Goal: Information Seeking & Learning: Compare options

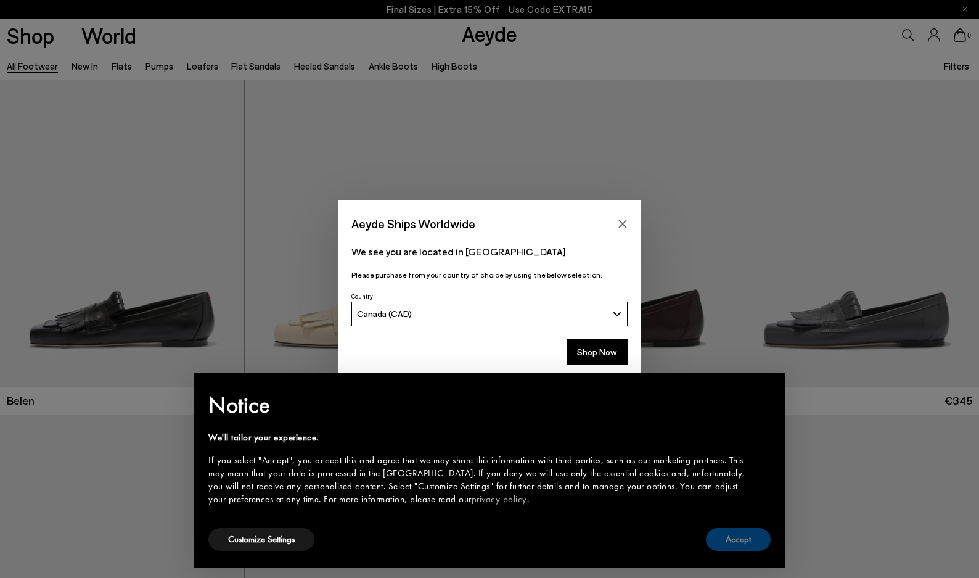
click at [749, 539] on button "Accept" at bounding box center [738, 539] width 65 height 23
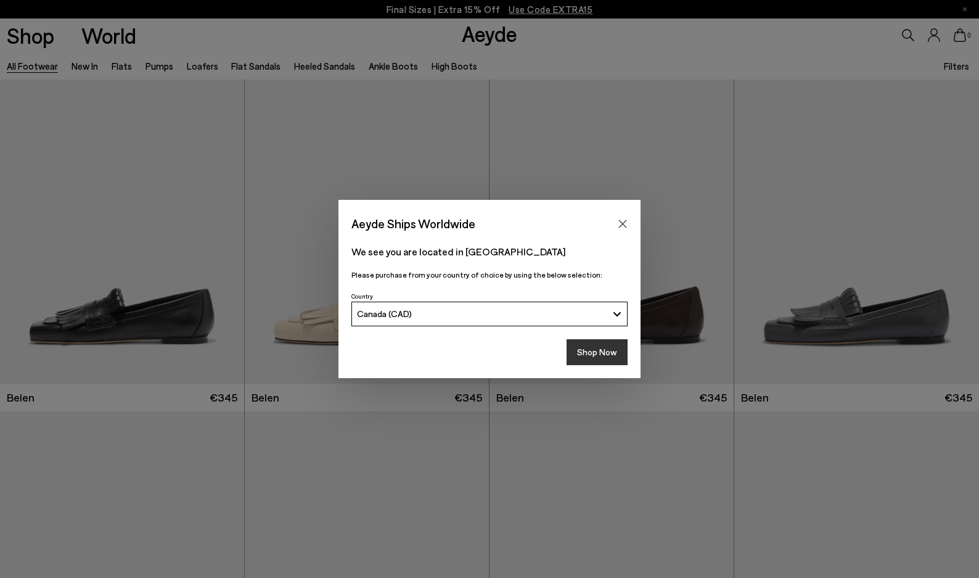
click at [609, 358] on button "Shop Now" at bounding box center [597, 352] width 61 height 26
click at [598, 350] on button "Shop Now" at bounding box center [597, 352] width 61 height 26
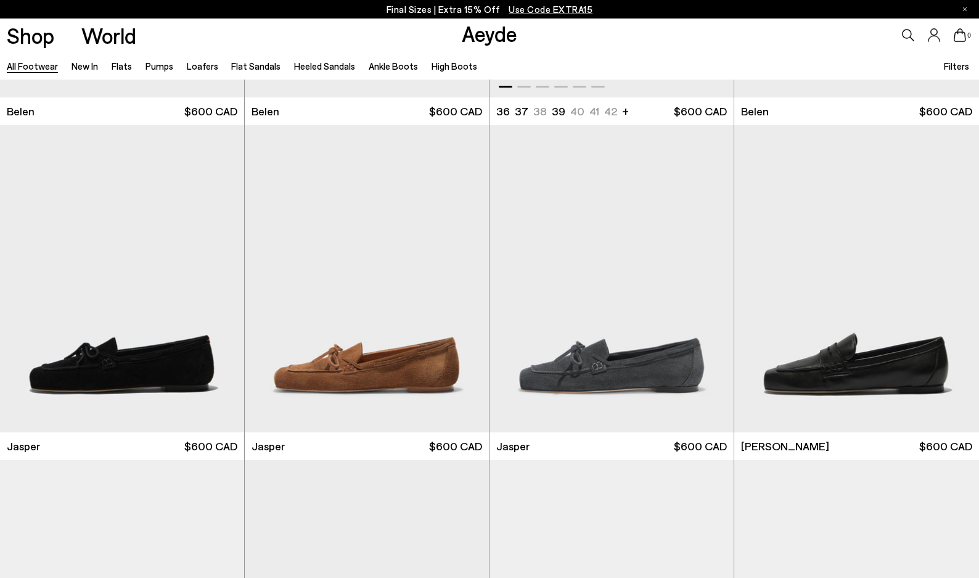
scroll to position [323, 0]
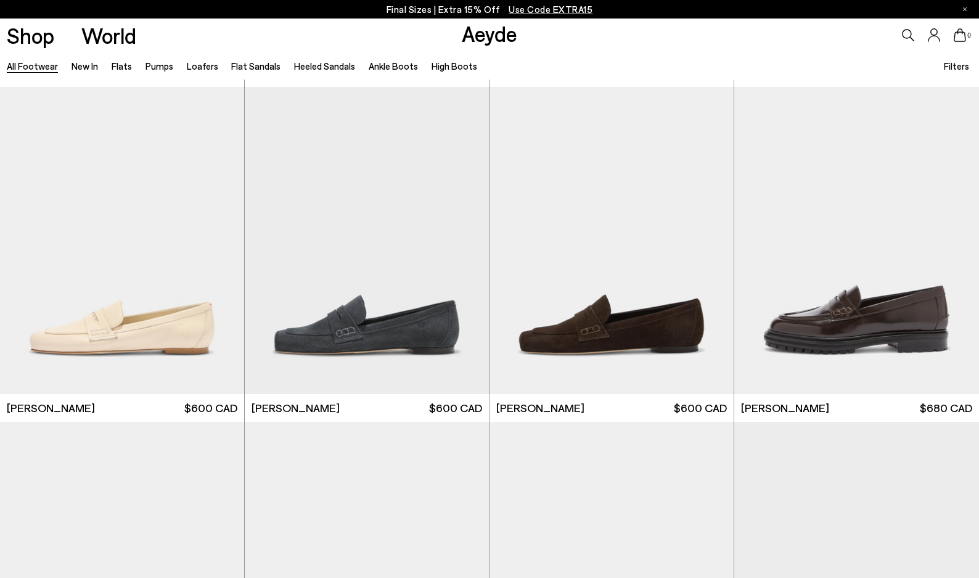
scroll to position [688, 0]
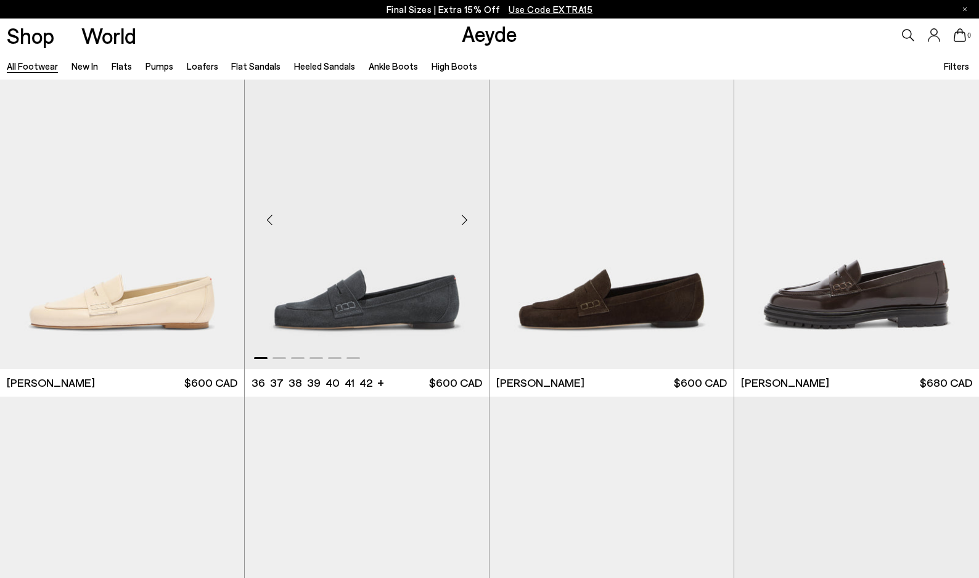
click at [414, 314] on img "1 / 6" at bounding box center [367, 215] width 244 height 307
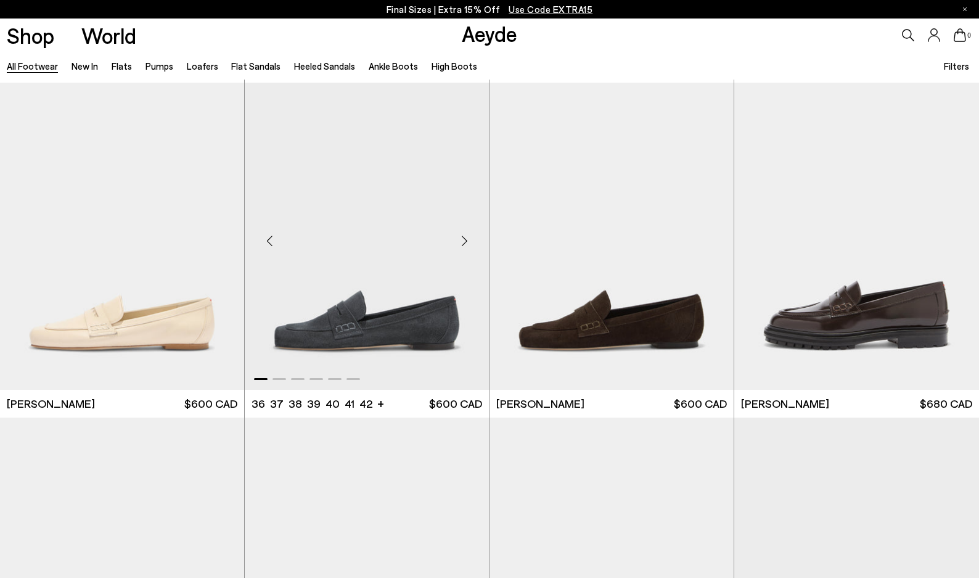
click at [387, 137] on img "1 / 6" at bounding box center [367, 236] width 244 height 307
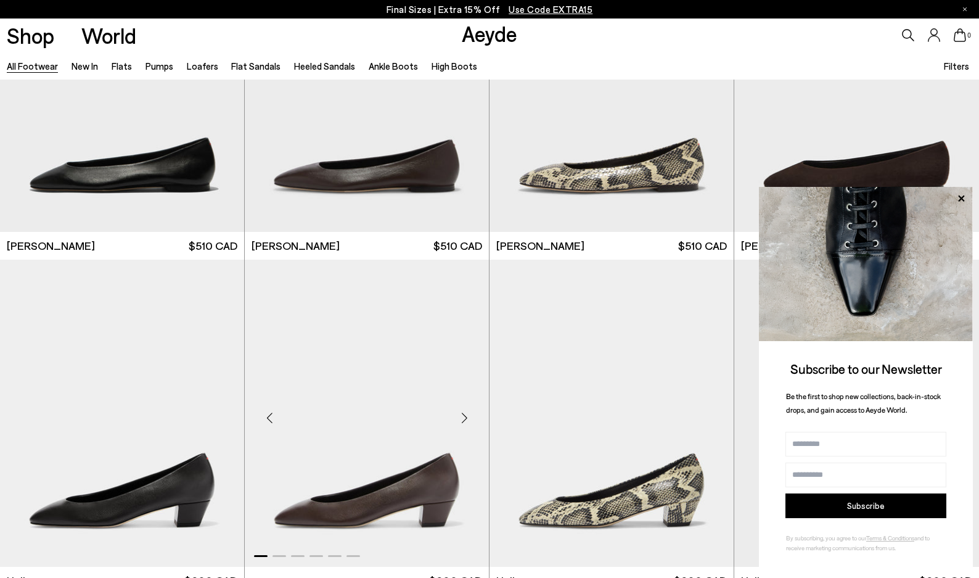
scroll to position [2200, 0]
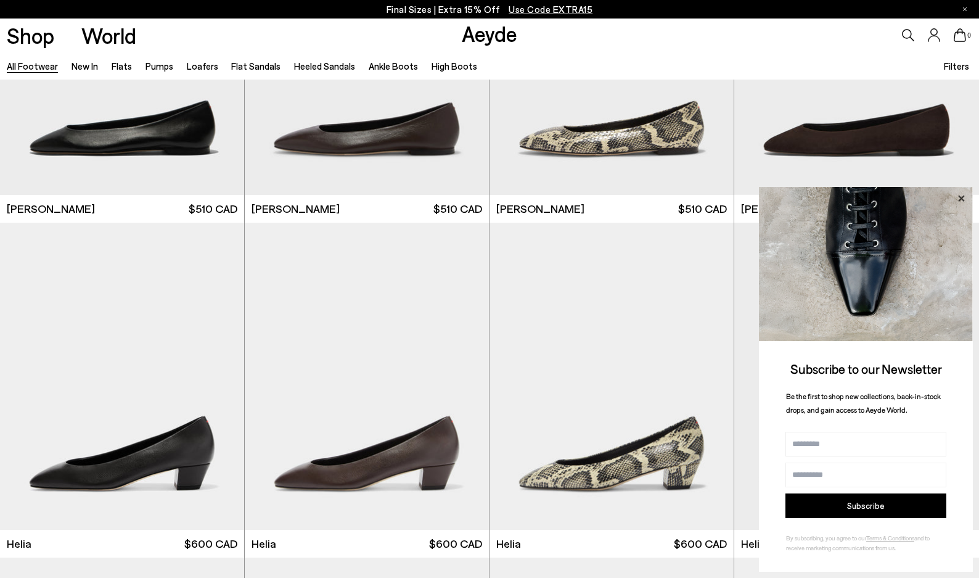
click at [960, 197] on icon at bounding box center [961, 198] width 6 height 6
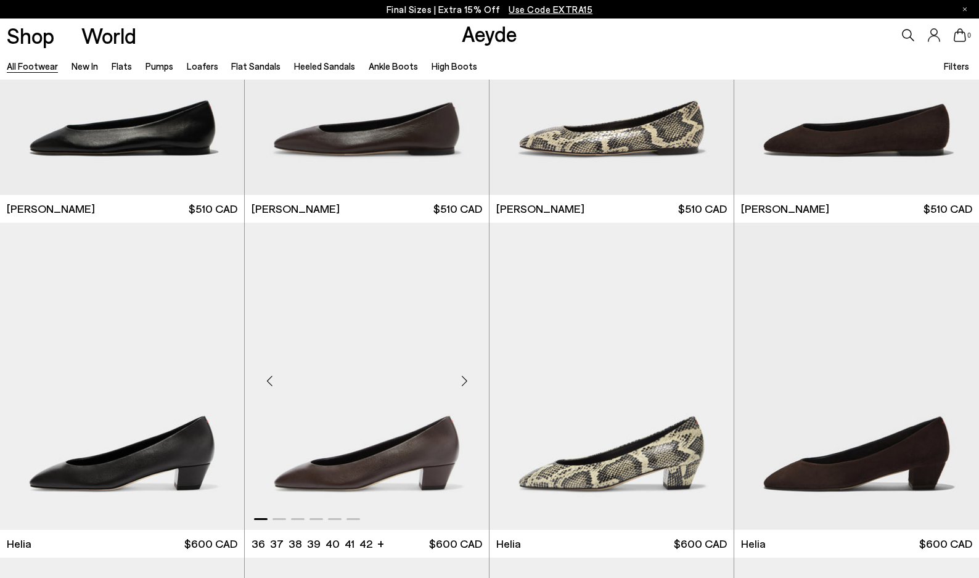
click at [422, 430] on img "1 / 6" at bounding box center [367, 376] width 244 height 307
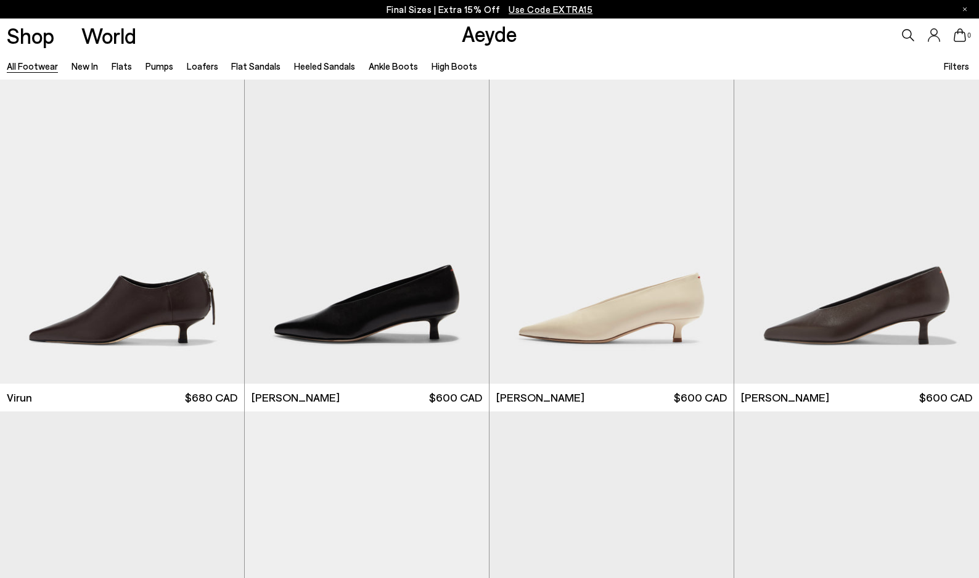
scroll to position [4363, 0]
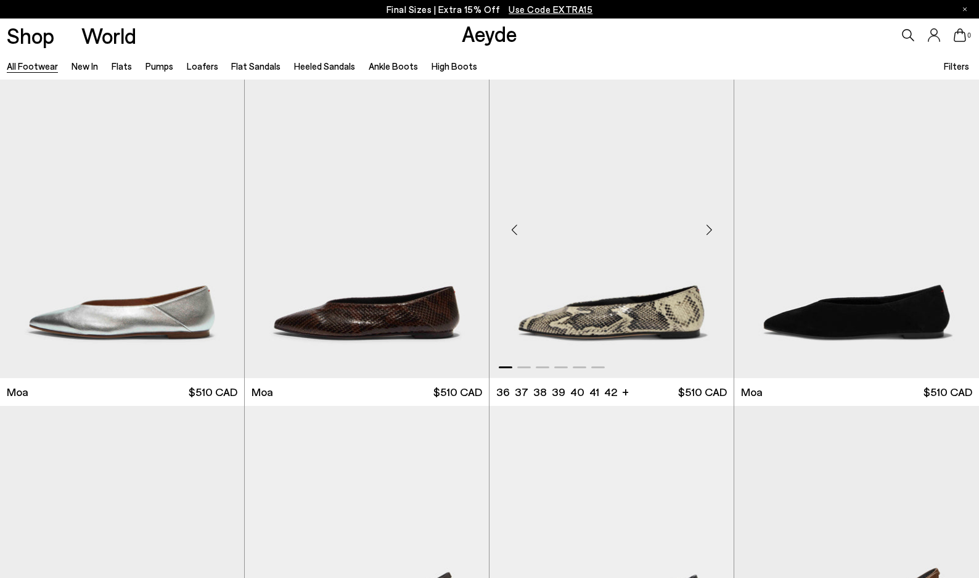
scroll to position [5783, 0]
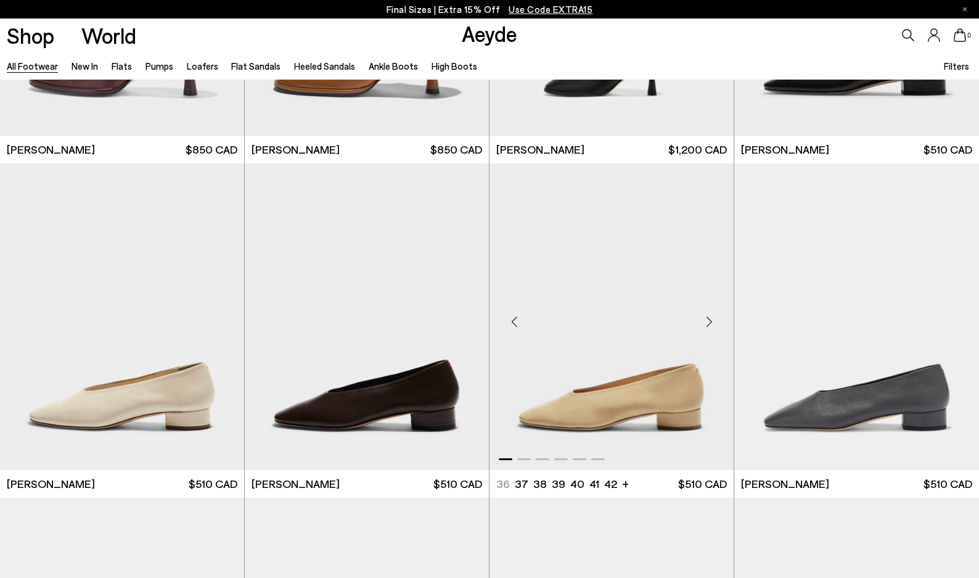
scroll to position [6947, 0]
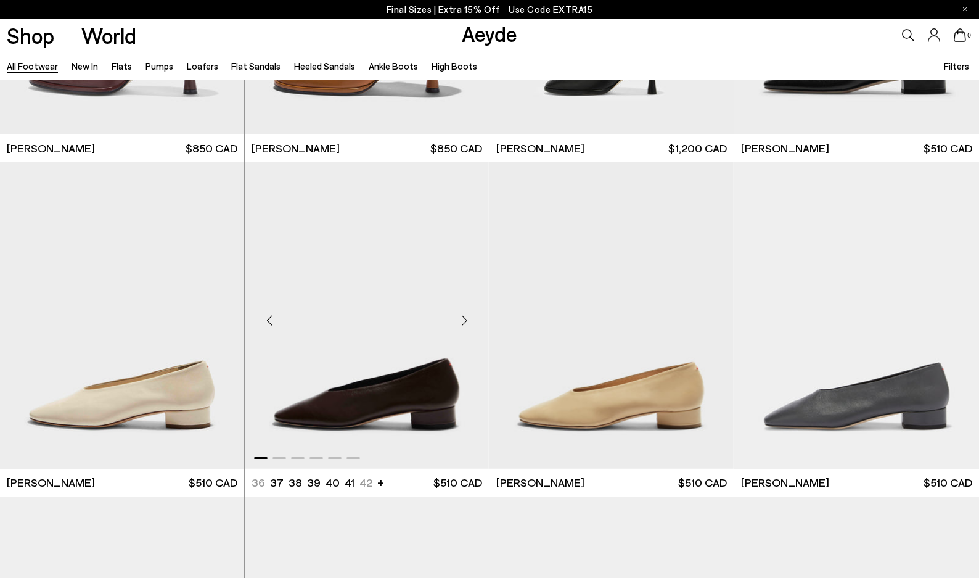
click at [429, 385] on img "1 / 6" at bounding box center [367, 315] width 244 height 307
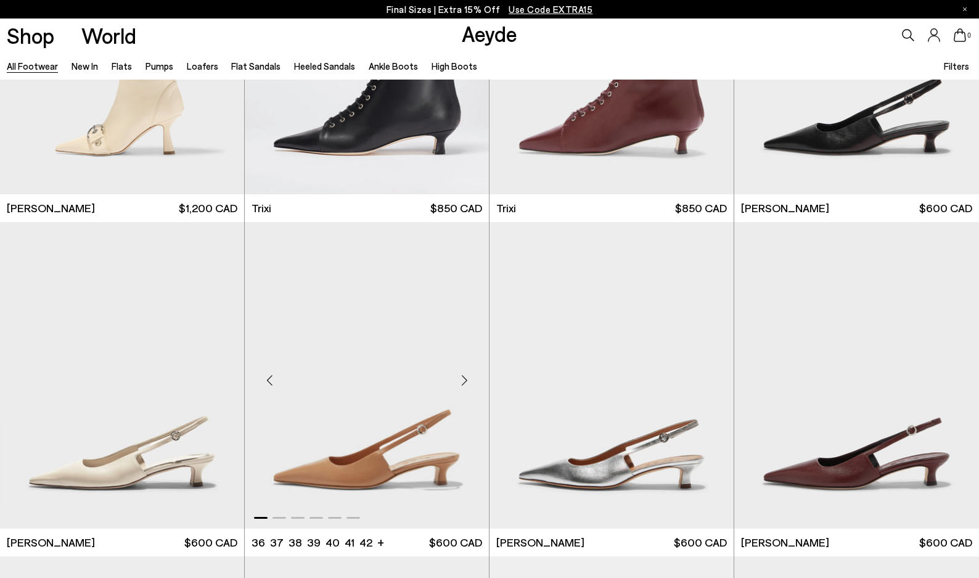
scroll to position [8565, 0]
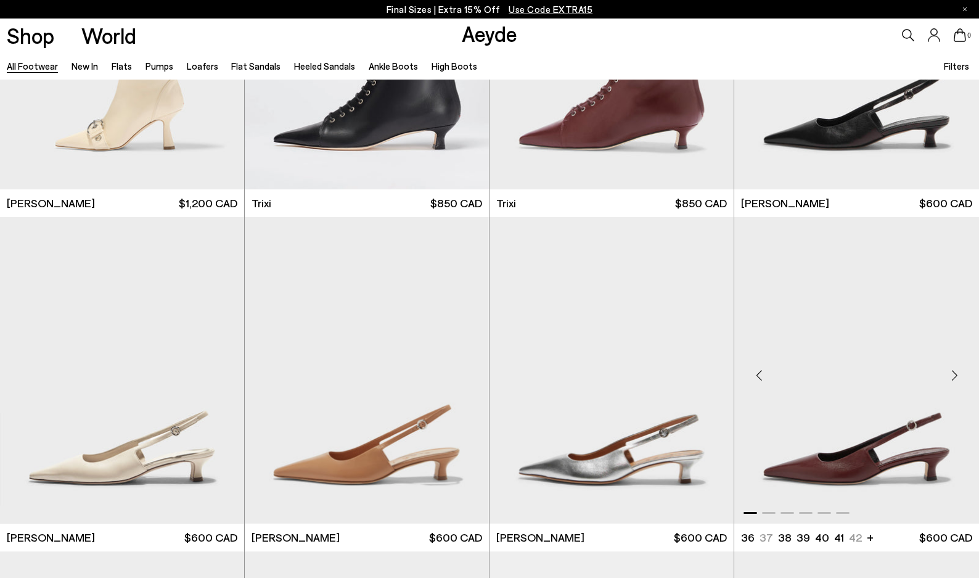
click at [869, 479] on img "1 / 6" at bounding box center [856, 370] width 245 height 307
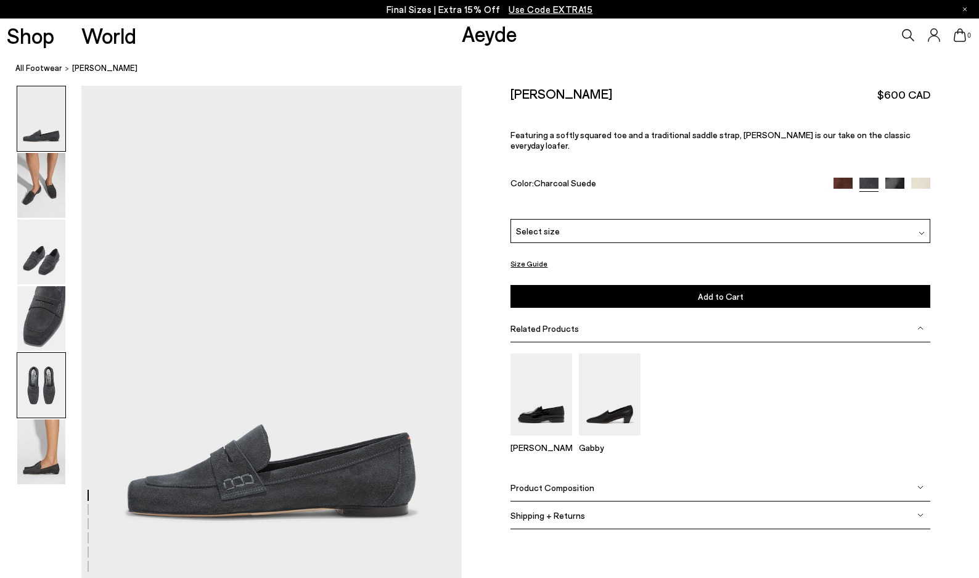
click at [43, 378] on img at bounding box center [41, 385] width 48 height 65
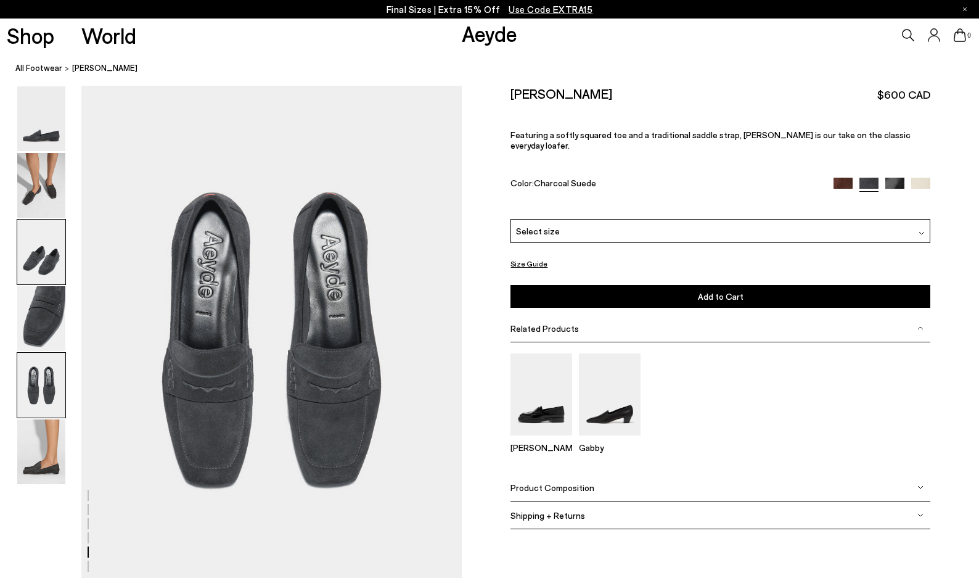
click at [33, 260] on img at bounding box center [41, 252] width 48 height 65
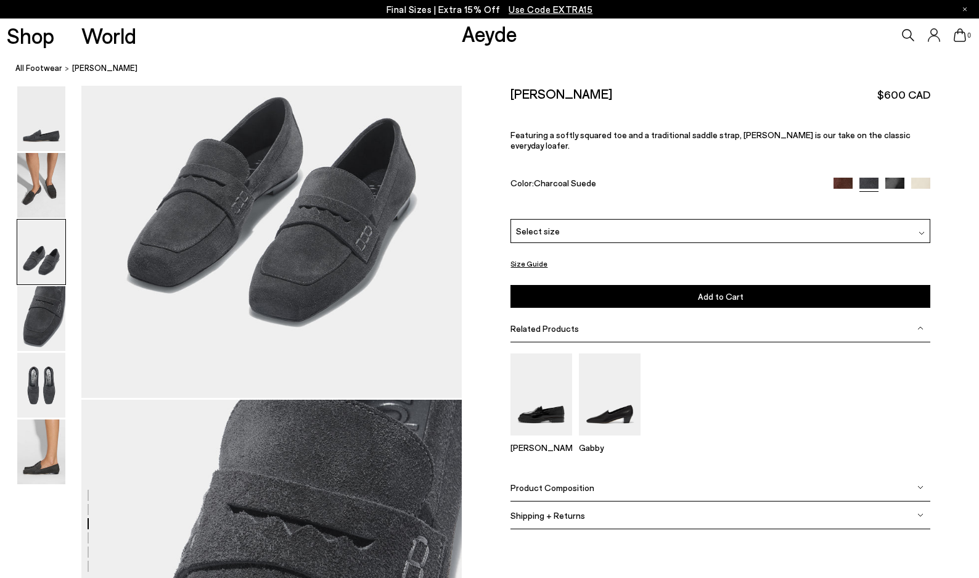
scroll to position [1019, 0]
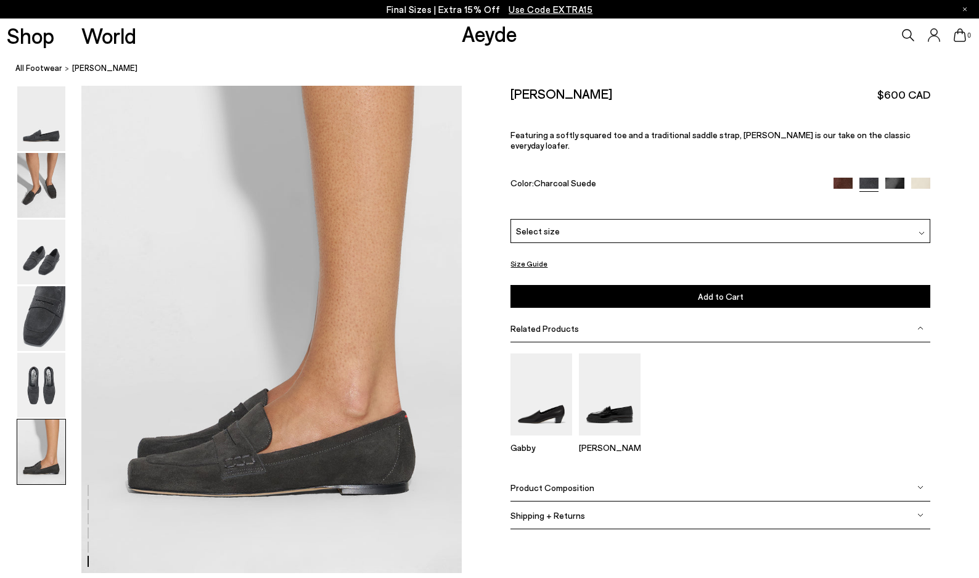
scroll to position [2567, 0]
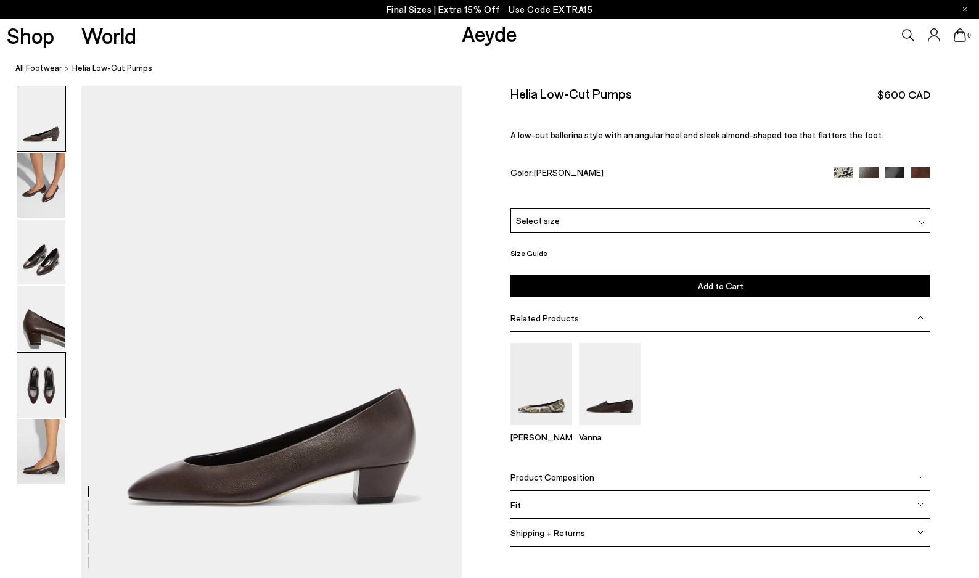
click at [53, 379] on img at bounding box center [41, 385] width 48 height 65
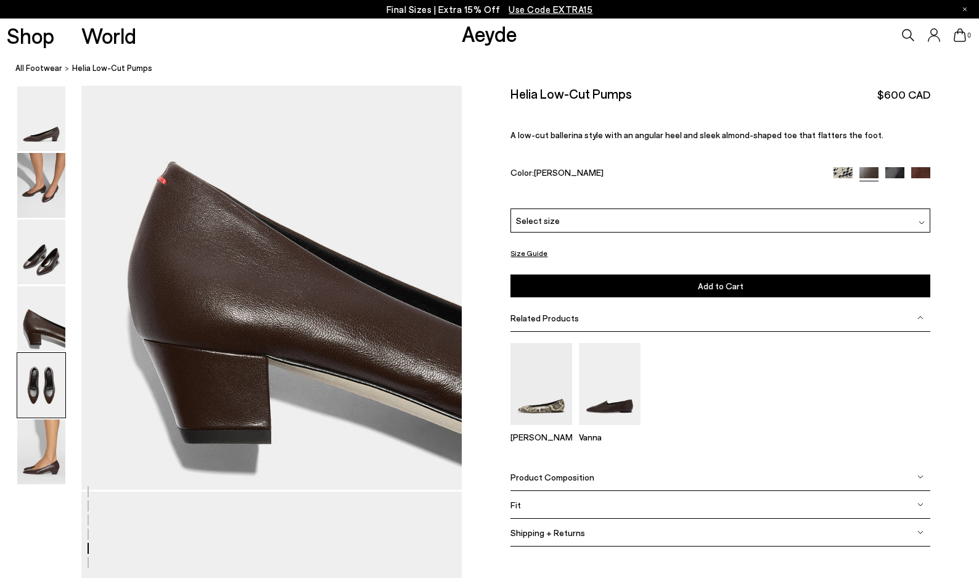
scroll to position [2022, 0]
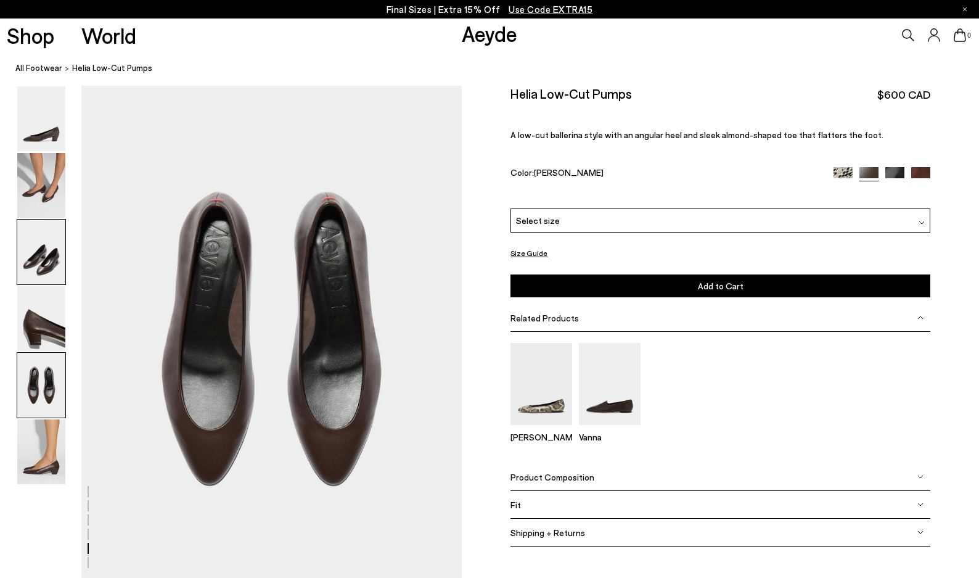
click at [42, 260] on img at bounding box center [41, 252] width 48 height 65
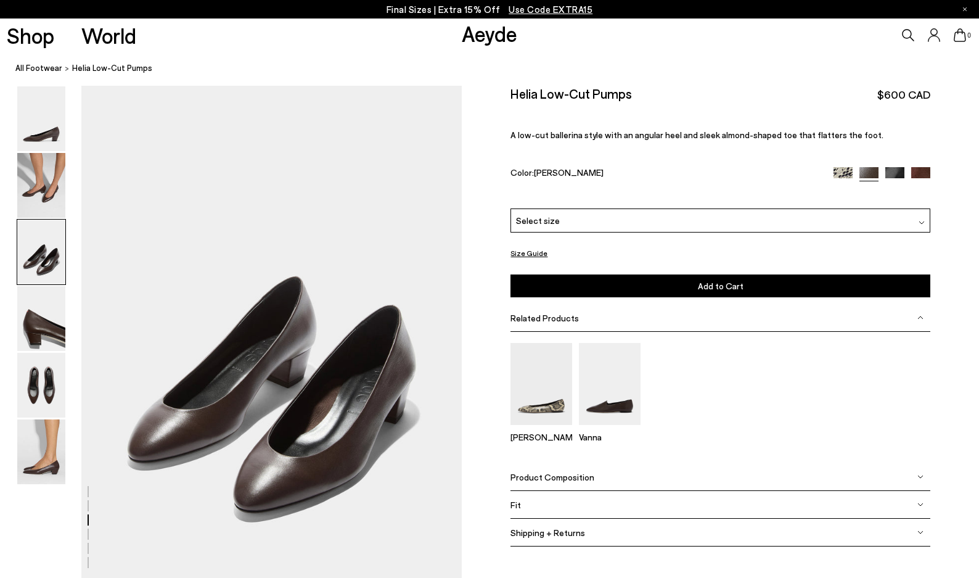
scroll to position [1005, 1]
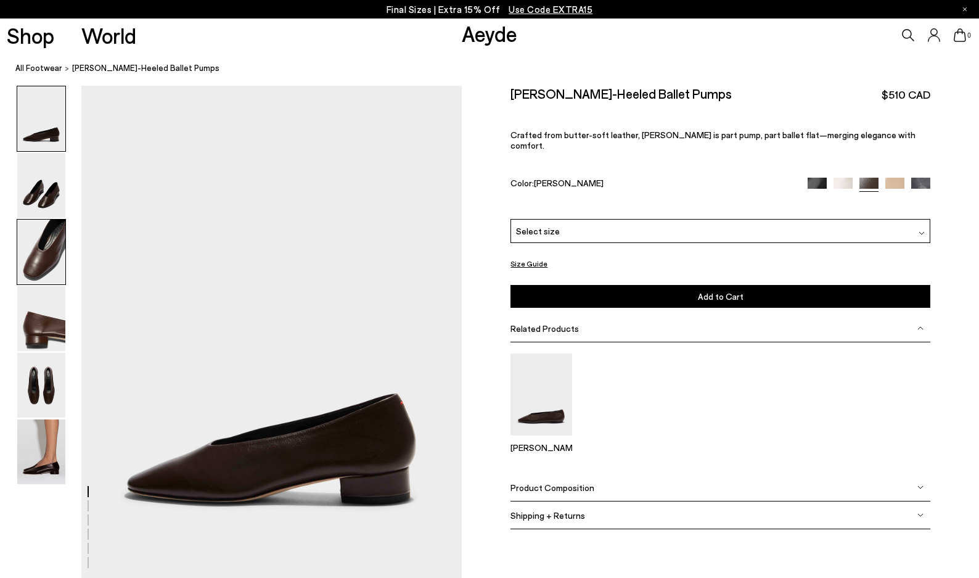
click at [41, 257] on img at bounding box center [41, 252] width 48 height 65
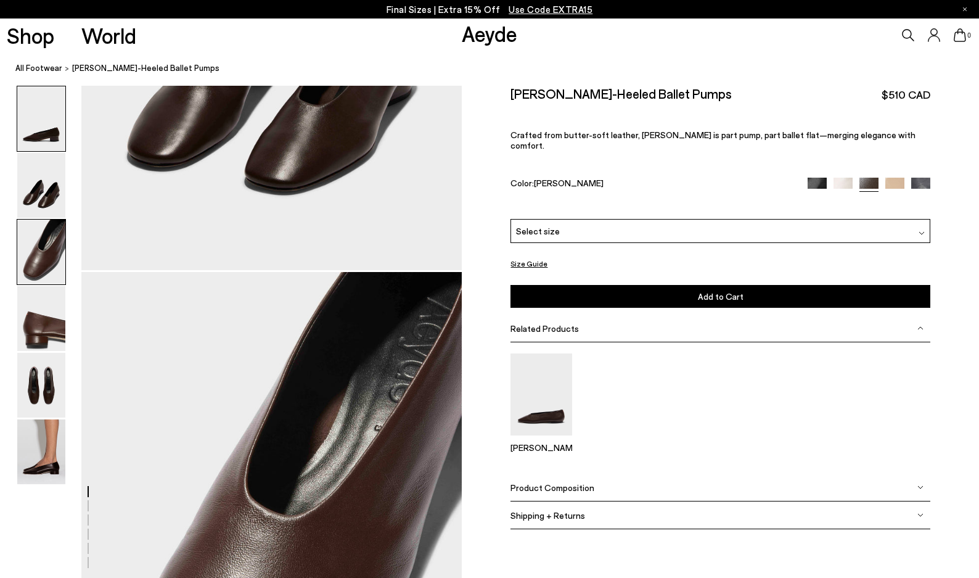
scroll to position [1004, 0]
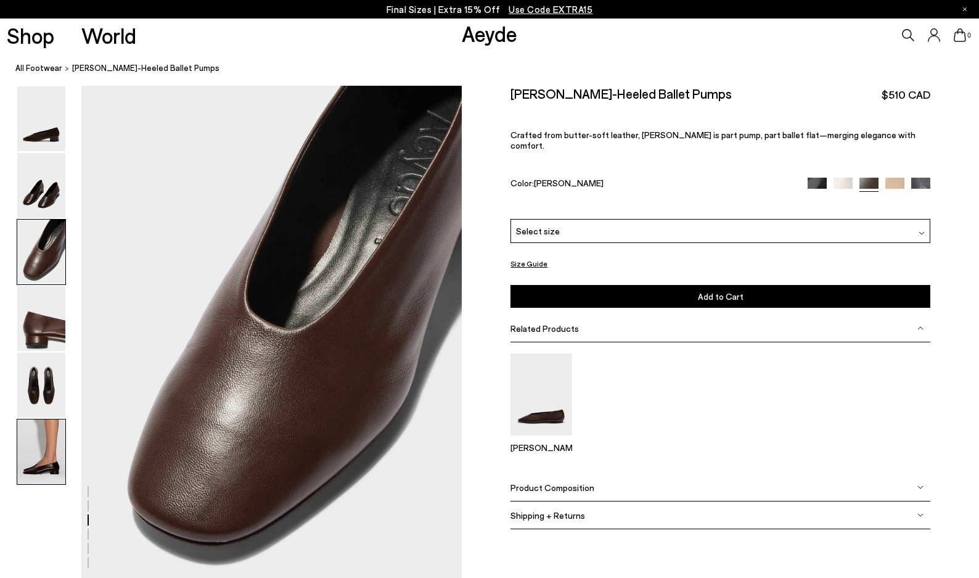
click at [36, 456] on img at bounding box center [41, 451] width 48 height 65
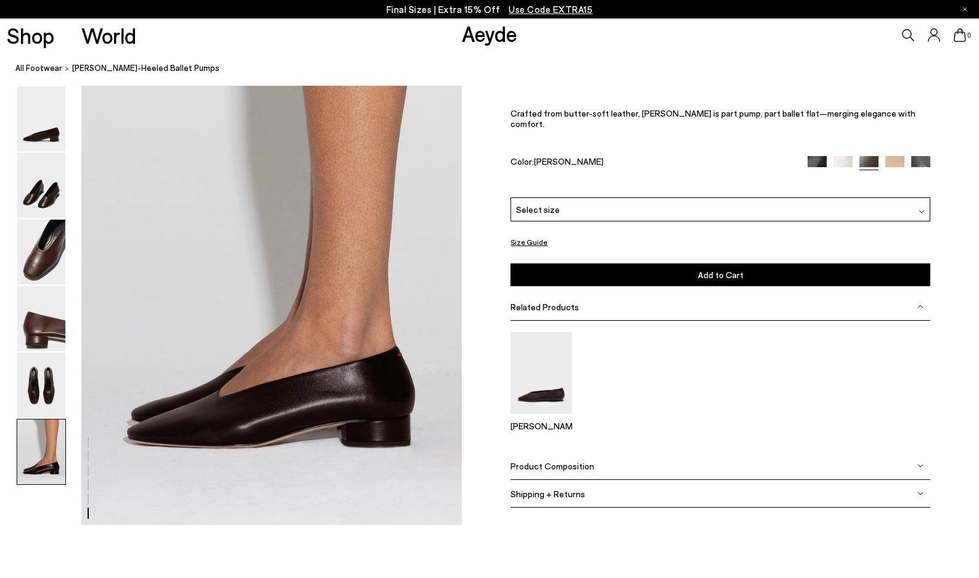
scroll to position [2616, 0]
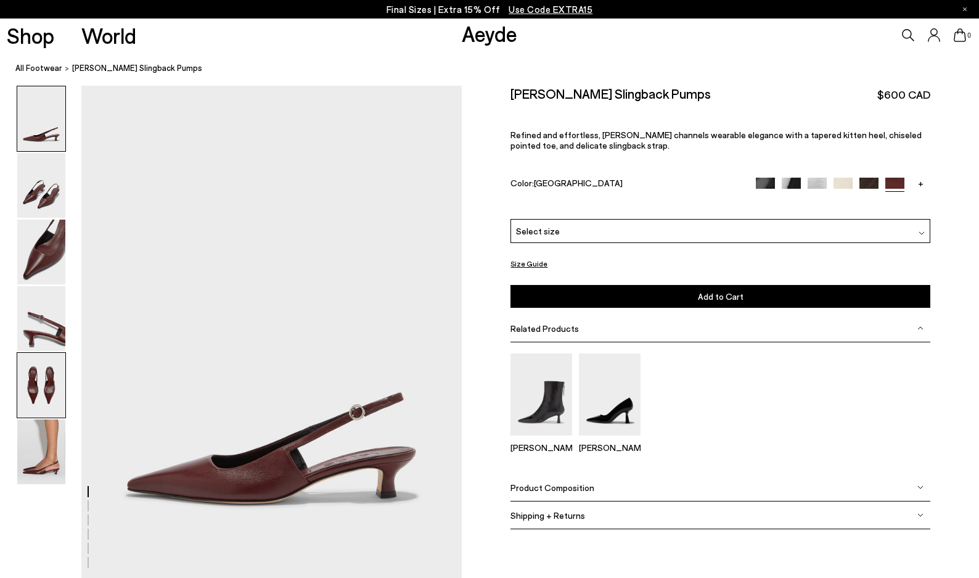
click at [44, 390] on img at bounding box center [41, 385] width 48 height 65
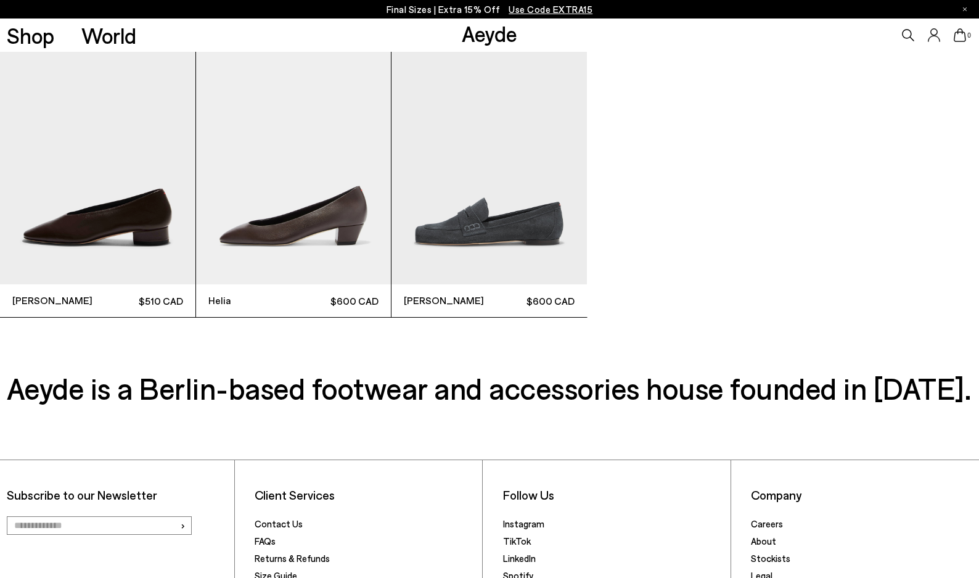
scroll to position [3584, 0]
